Goal: Information Seeking & Learning: Understand process/instructions

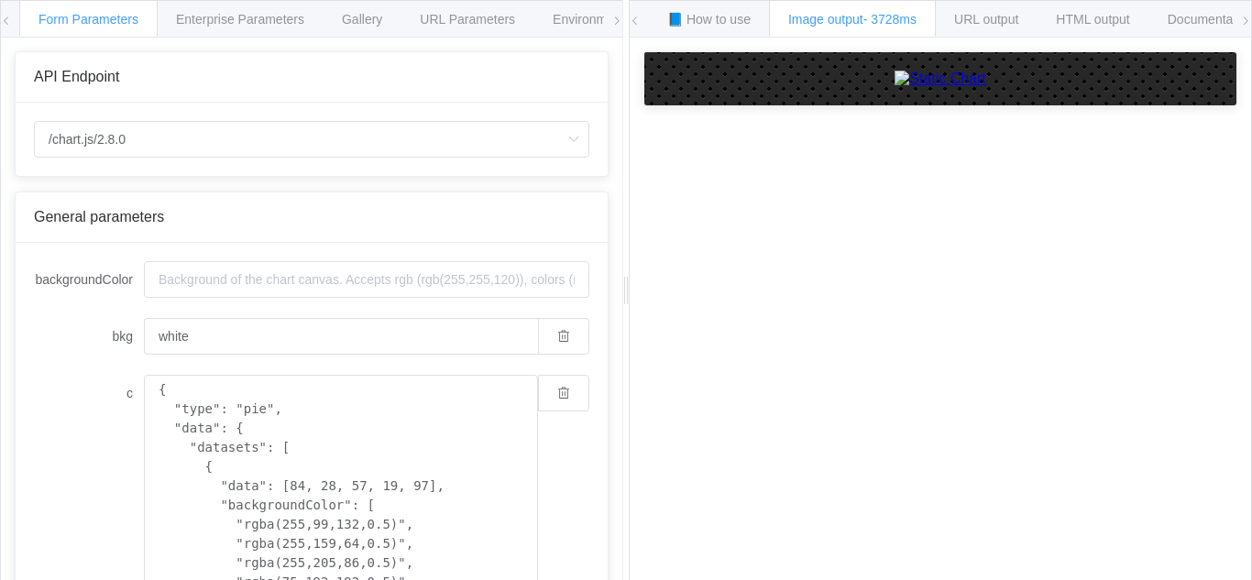
click at [75, 83] on span "API Endpoint" at bounding box center [76, 77] width 85 height 16
click at [6, 27] on span at bounding box center [6, 21] width 11 height 40
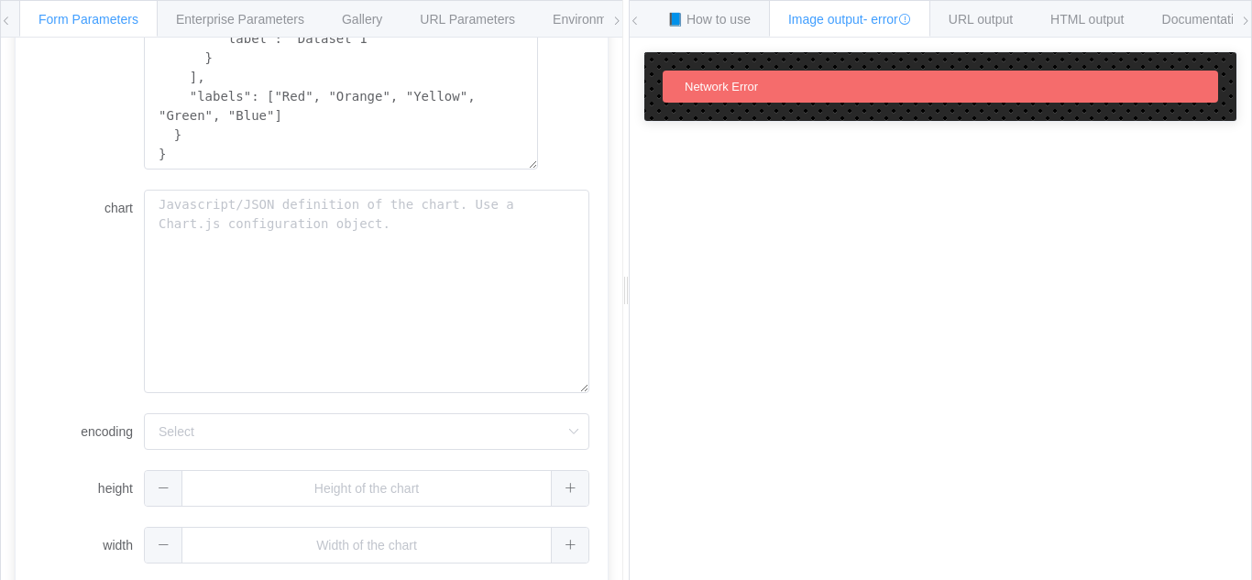
scroll to position [609, 0]
click at [981, 18] on span "URL output" at bounding box center [980, 19] width 64 height 15
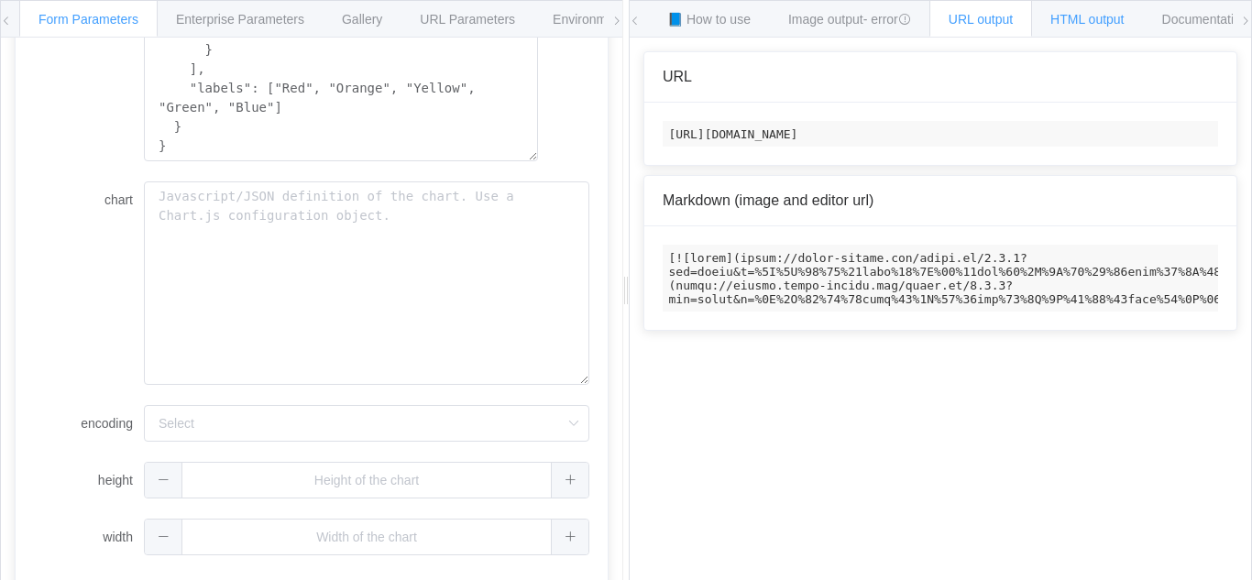
click at [1053, 17] on div "HTML output" at bounding box center [1087, 18] width 112 height 37
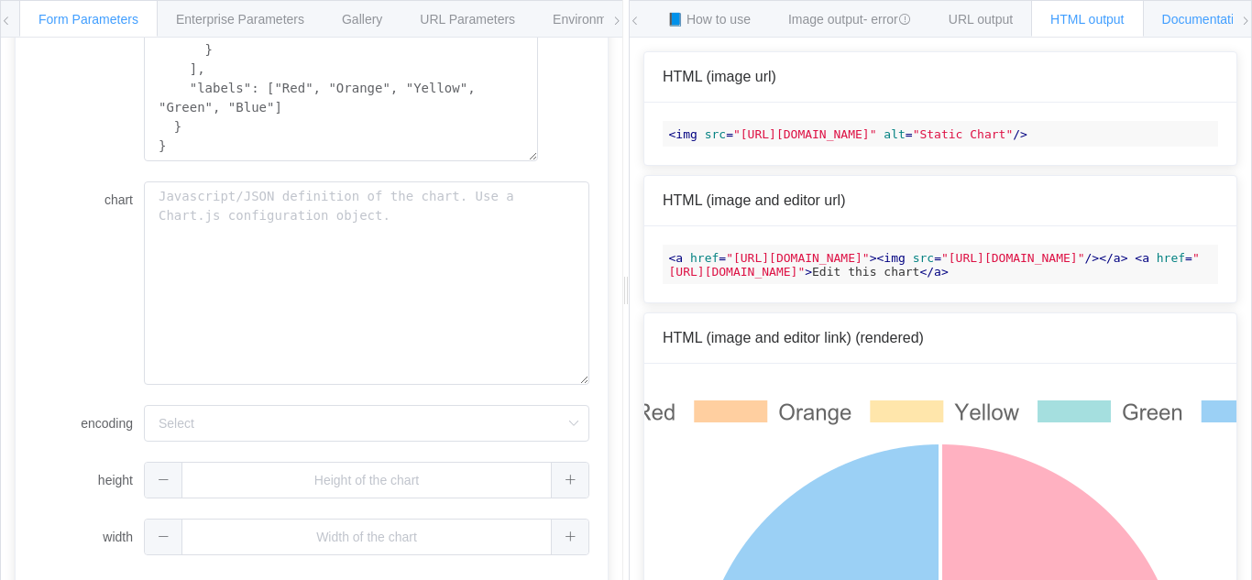
click at [1169, 20] on div "Documentation" at bounding box center [1205, 18] width 125 height 37
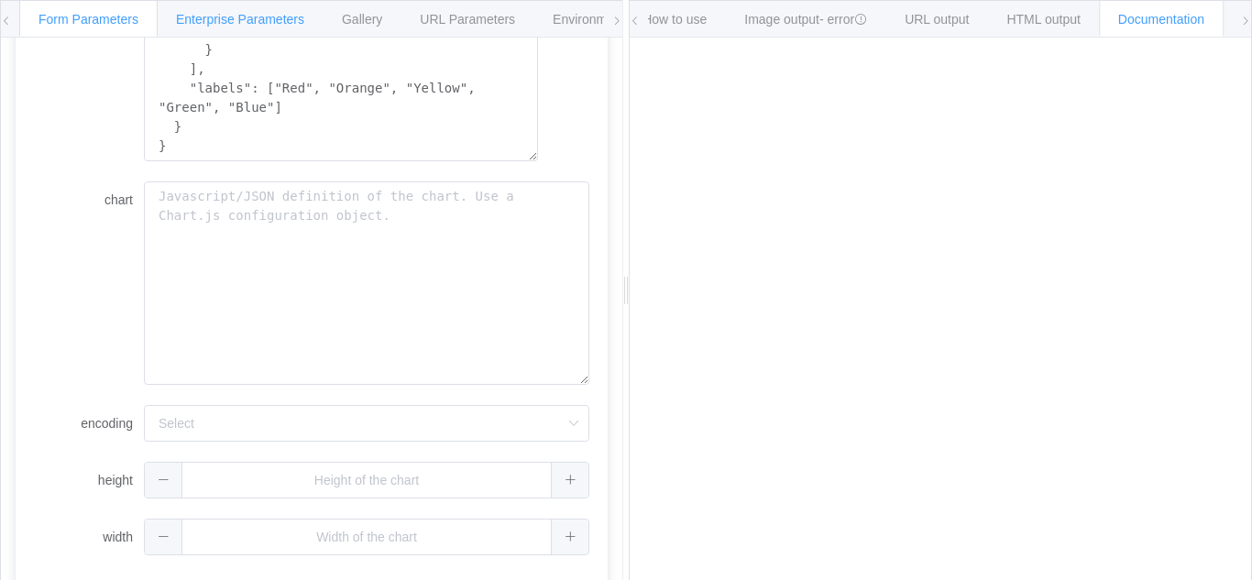
click at [219, 16] on span "Enterprise Parameters" at bounding box center [240, 19] width 128 height 15
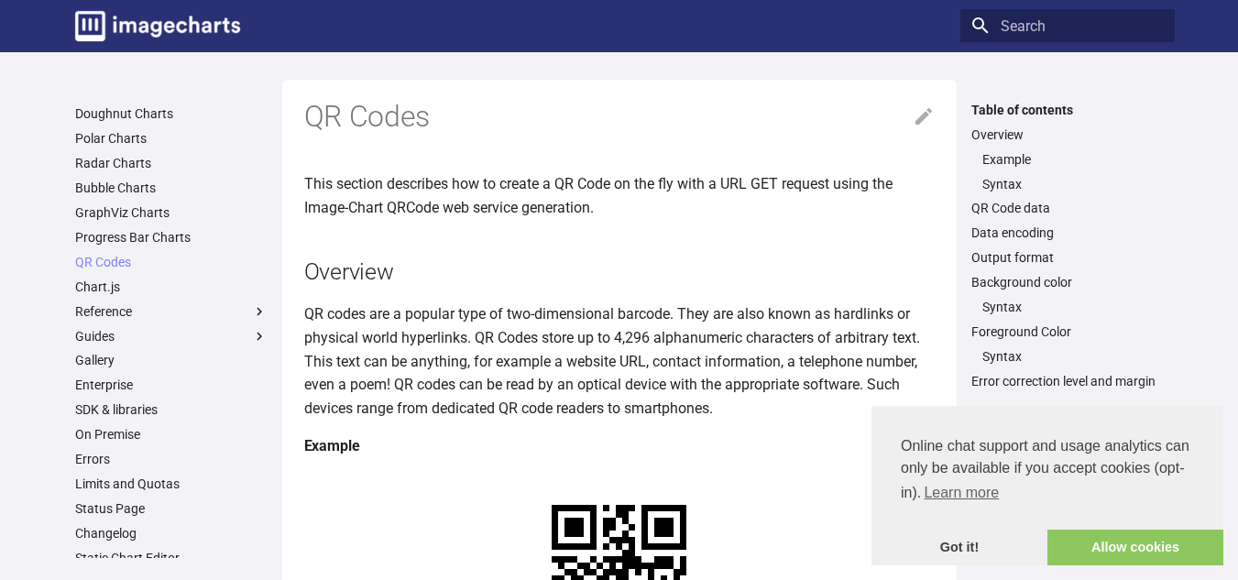
scroll to position [160, 0]
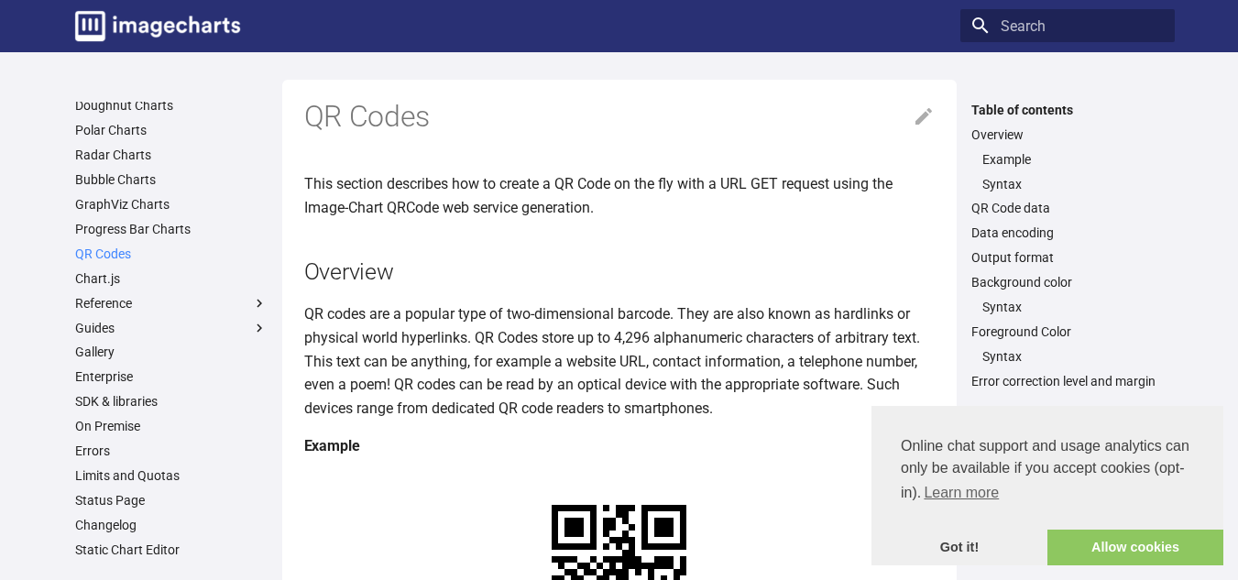
click at [120, 254] on link "QR Codes" at bounding box center [171, 254] width 192 height 16
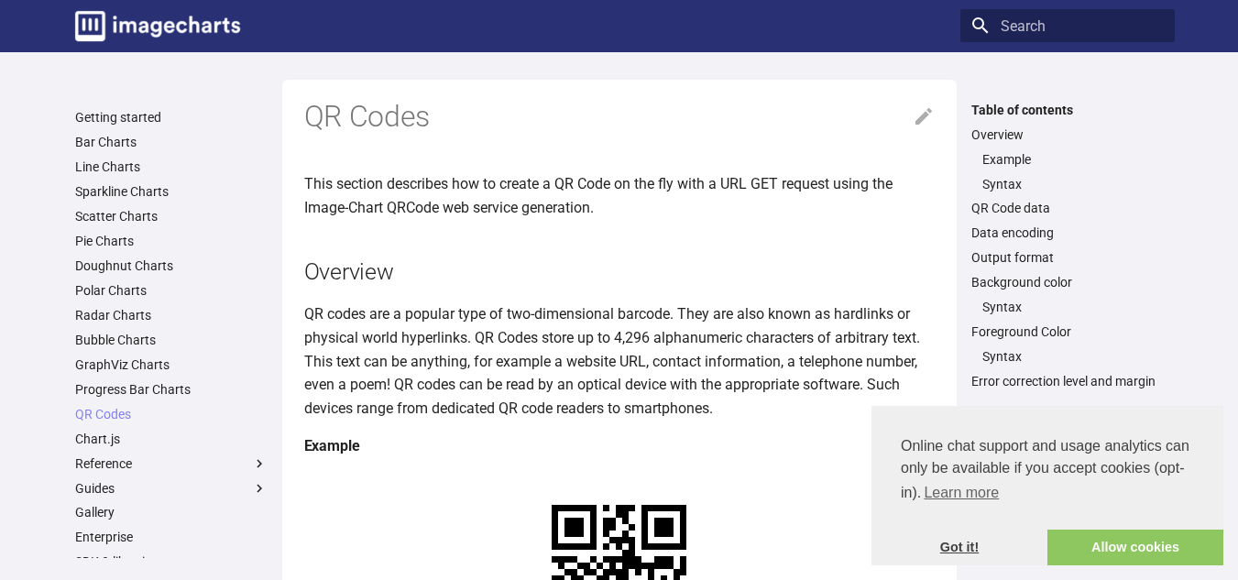
click at [965, 549] on link "Got it!" at bounding box center [960, 548] width 176 height 37
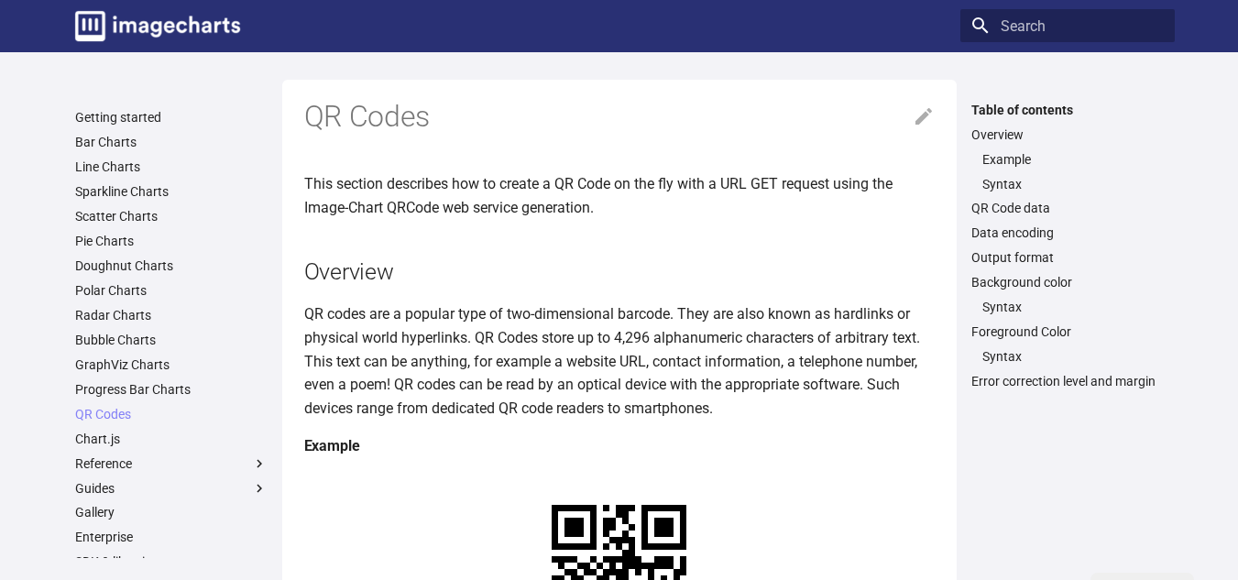
drag, startPoint x: 510, startPoint y: 517, endPoint x: 613, endPoint y: 546, distance: 106.7
copy link "https://image-charts.com/chart? chs=150x150&cht=qr&chl="
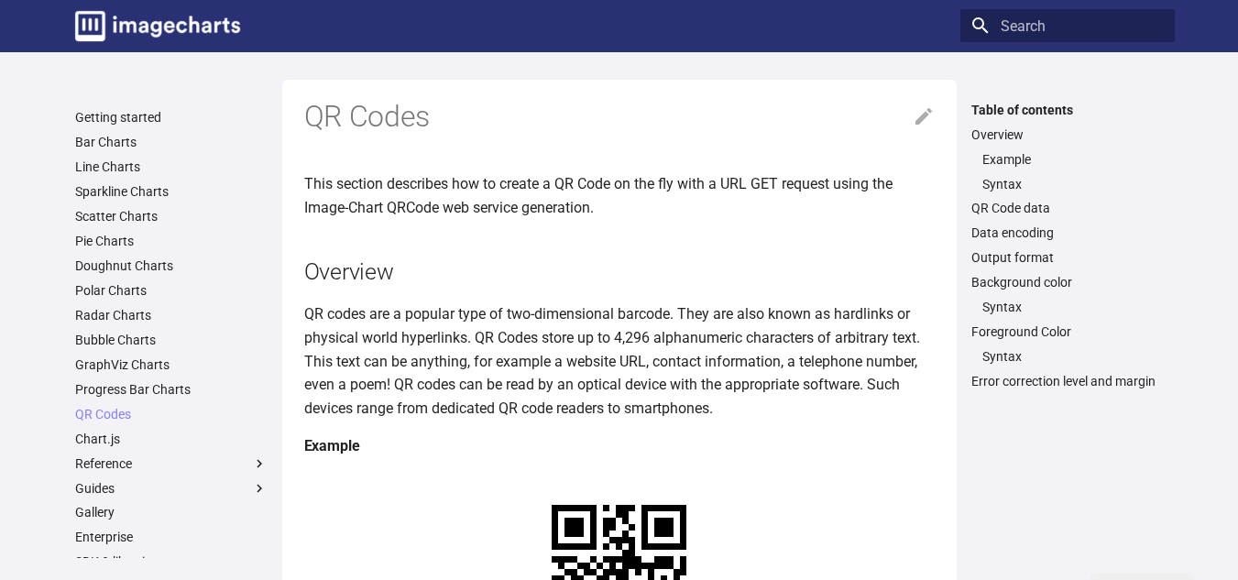
copy link "https://image-charts.com/chart? chs=150x150&cht=qr&chl="
